Goal: Check status: Check status

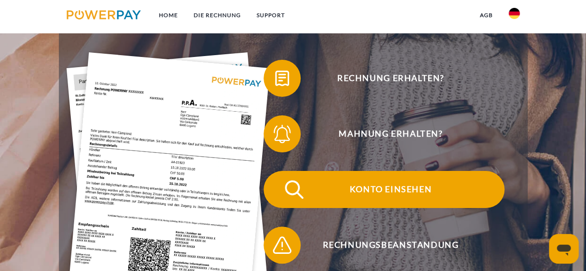
scroll to position [139, 0]
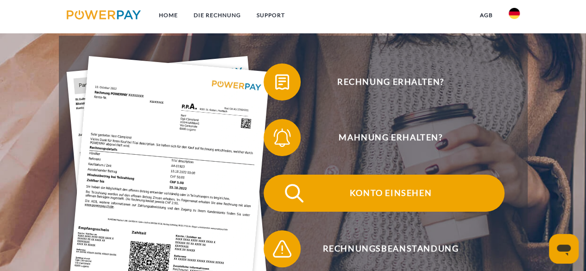
click at [386, 189] on span "Konto einsehen" at bounding box center [390, 193] width 227 height 37
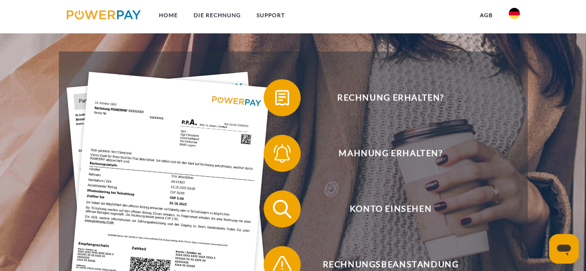
scroll to position [139, 0]
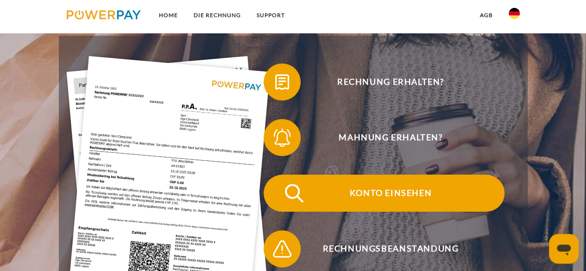
click at [323, 183] on span "Konto einsehen" at bounding box center [390, 193] width 227 height 37
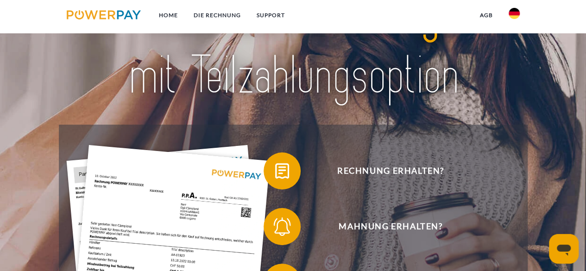
scroll to position [46, 0]
